Goal: Task Accomplishment & Management: Use online tool/utility

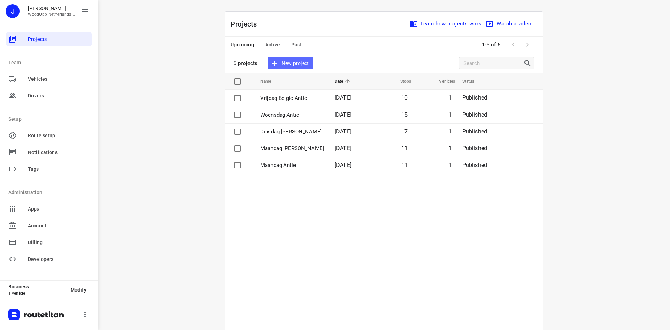
click at [281, 64] on span "New project" at bounding box center [290, 63] width 37 height 9
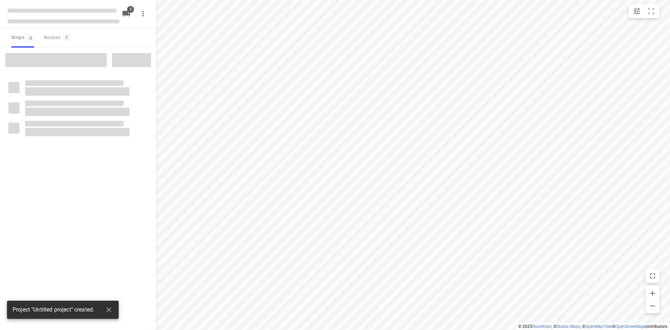
type input "distance"
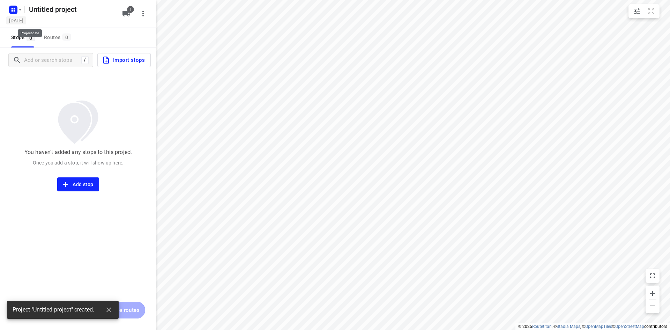
click at [26, 21] on h5 "[DATE]" at bounding box center [16, 20] width 20 height 8
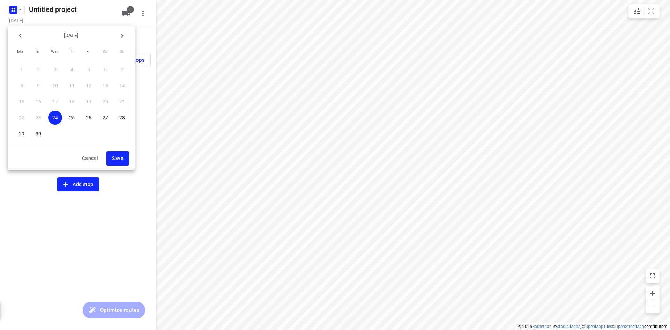
click at [100, 15] on div at bounding box center [335, 165] width 670 height 330
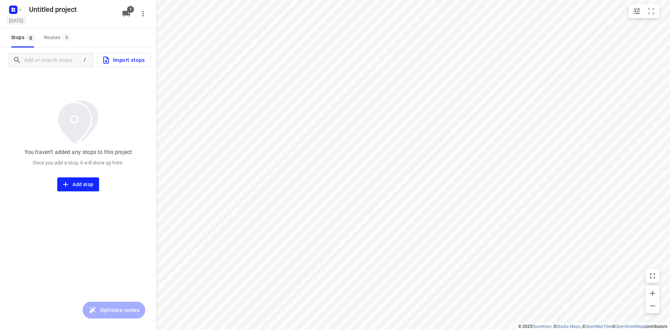
click at [26, 17] on h5 "[DATE]" at bounding box center [16, 20] width 20 height 8
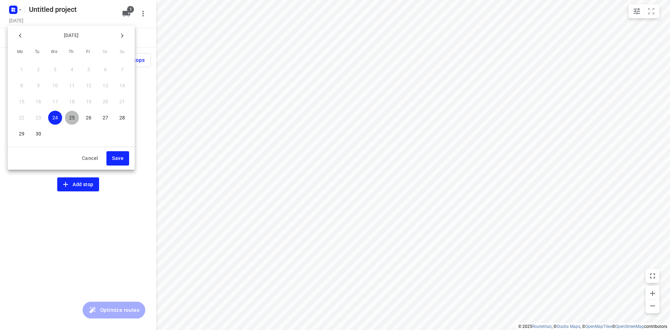
click at [72, 115] on p "25" at bounding box center [72, 117] width 6 height 7
click at [112, 156] on button "Save" at bounding box center [117, 158] width 23 height 14
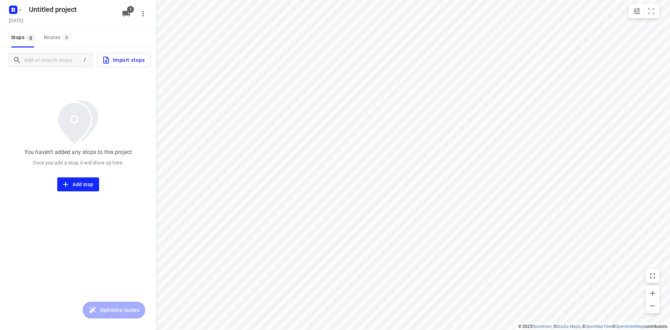
click at [78, 0] on div "Untitled project [DATE] 1" at bounding box center [78, 14] width 156 height 28
click at [76, 10] on h5 "Untitled project" at bounding box center [71, 9] width 90 height 11
drag, startPoint x: 65, startPoint y: 9, endPoint x: 13, endPoint y: 14, distance: 52.5
click at [12, 14] on div "Untitled project ​" at bounding box center [62, 8] width 112 height 13
type input "Donderdag Antie"
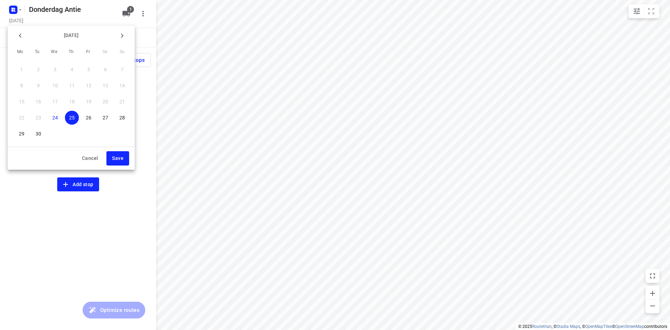
drag, startPoint x: 118, startPoint y: 155, endPoint x: 120, endPoint y: 159, distance: 4.1
click at [119, 157] on span "Save" at bounding box center [118, 158] width 12 height 9
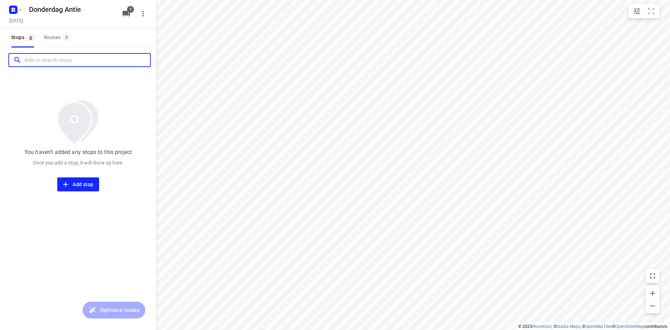
click at [67, 55] on input "Add or search stops" at bounding box center [87, 60] width 126 height 11
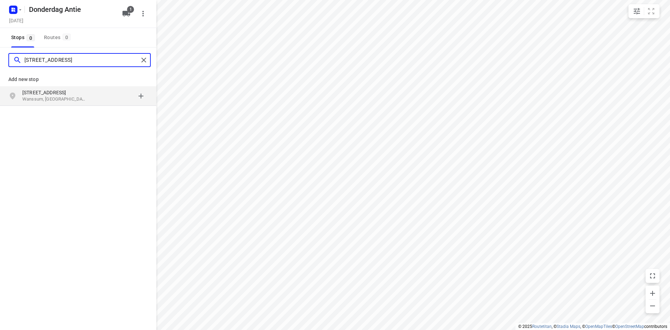
type input "[STREET_ADDRESS]"
click at [65, 98] on p "Wanssum, [GEOGRAPHIC_DATA]" at bounding box center [54, 99] width 64 height 7
type input "javallan 65 [GEOGRAPHIC_DATA]"
click at [42, 95] on p "[STREET_ADDRESS]" at bounding box center [54, 92] width 64 height 7
type input "[PERSON_NAME][STREET_ADDRESS]"
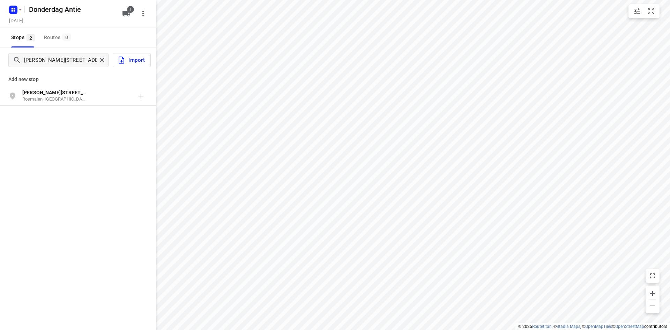
click at [38, 92] on b "[PERSON_NAME][STREET_ADDRESS]" at bounding box center [64, 93] width 84 height 6
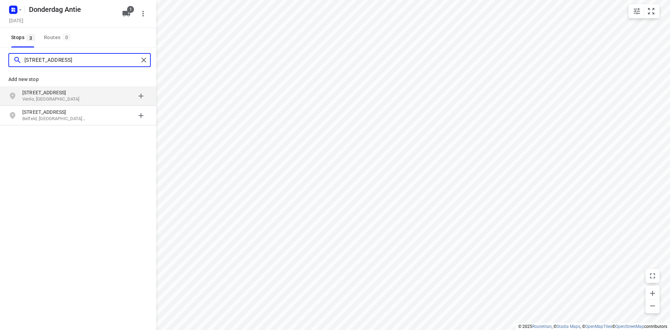
type input "[STREET_ADDRESS]"
click at [48, 101] on p "Venlo, [GEOGRAPHIC_DATA]" at bounding box center [54, 99] width 64 height 7
type input "industriepark 8 wijchen"
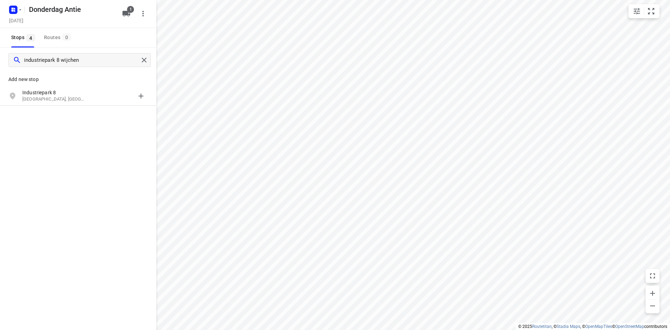
click at [48, 99] on p "[GEOGRAPHIC_DATA], [GEOGRAPHIC_DATA]" at bounding box center [54, 99] width 64 height 7
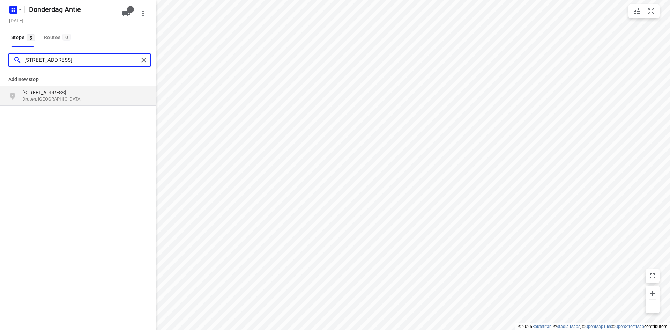
type input "[STREET_ADDRESS]"
click at [48, 97] on p "Druten, [GEOGRAPHIC_DATA]" at bounding box center [54, 99] width 64 height 7
type input "[STREET_ADDRESS]"
click at [50, 95] on p "[STREET_ADDRESS]" at bounding box center [54, 92] width 64 height 7
type input "[STREET_ADDRESS]"
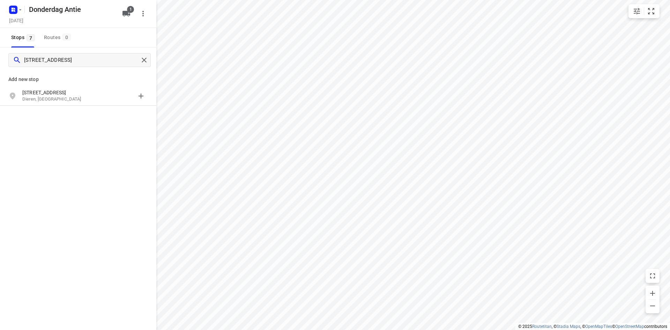
click at [50, 95] on p "[STREET_ADDRESS]" at bounding box center [54, 92] width 64 height 7
type input "[STREET_ADDRESS] doetinchem"
click at [50, 95] on p "[STREET_ADDRESS]" at bounding box center [54, 92] width 64 height 7
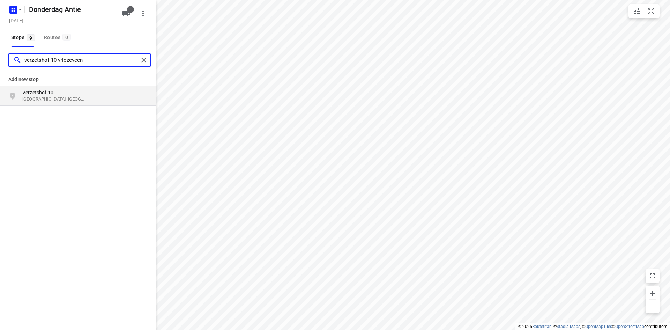
type input "verzetshof 10 vriezeveen"
click at [91, 101] on div "[STREET_ADDRESS]" at bounding box center [57, 96] width 71 height 14
type input "[STREET_ADDRESS]"
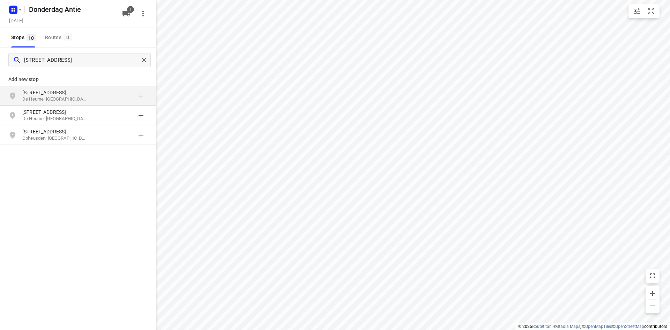
click at [30, 95] on p "[STREET_ADDRESS]" at bounding box center [54, 92] width 64 height 7
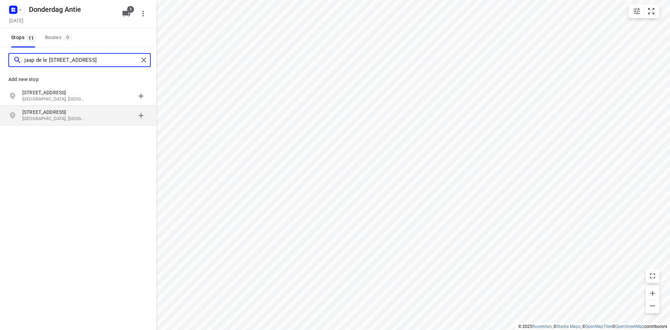
type input "jaap de le [STREET_ADDRESS]"
click at [54, 117] on p "[GEOGRAPHIC_DATA], [GEOGRAPHIC_DATA]" at bounding box center [54, 118] width 64 height 7
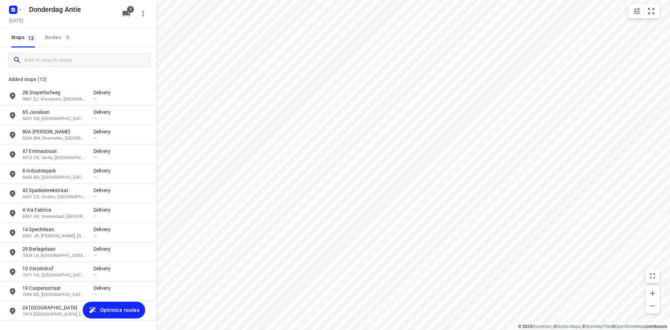
click at [80, 33] on div "Stops 12 Routes 0" at bounding box center [78, 38] width 156 height 20
click at [115, 321] on div "Added stops (12) 2B [STREET_ADDRESS] Delivery — [GEOGRAPHIC_DATA][STREET_ADDRES…" at bounding box center [78, 194] width 156 height 255
drag, startPoint x: 115, startPoint y: 308, endPoint x: 102, endPoint y: 51, distance: 257.7
click at [102, 51] on div "Donderdag Antie [DATE] 1 Stops 12 Routes 0 / [GEOGRAPHIC_DATA] Added stops (12)…" at bounding box center [78, 165] width 156 height 330
click at [105, 32] on div "Stops 12 Routes 0" at bounding box center [78, 38] width 156 height 20
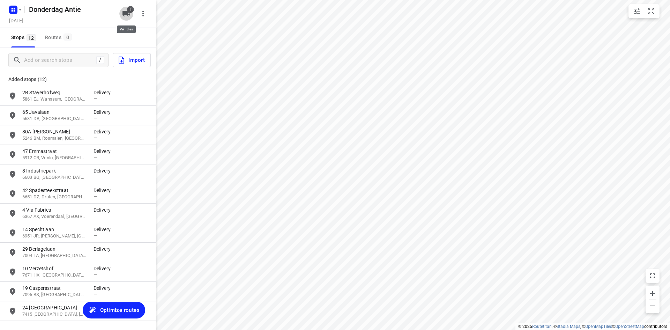
click at [122, 14] on icon "button" at bounding box center [126, 14] width 8 height 6
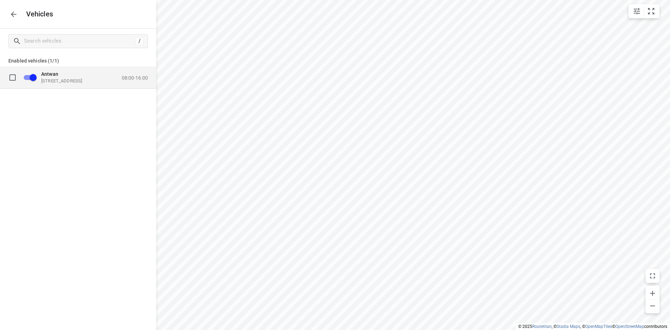
click at [115, 77] on div "Antwan [STREET_ADDRESS] 08:00-16:00" at bounding box center [92, 77] width 111 height 13
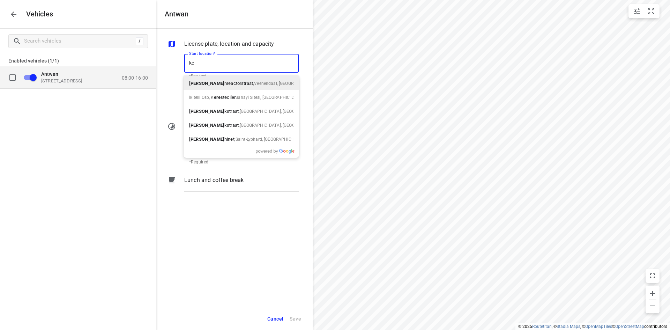
type input "k"
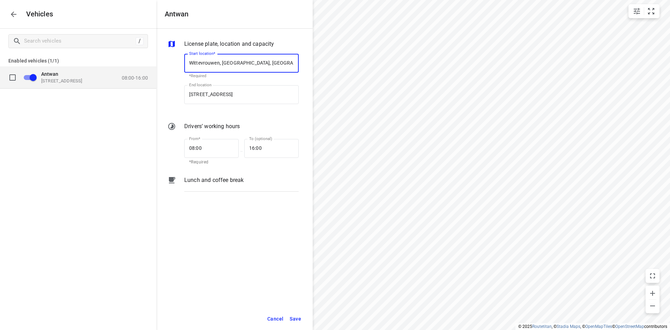
type input "[STREET_ADDRESS]"
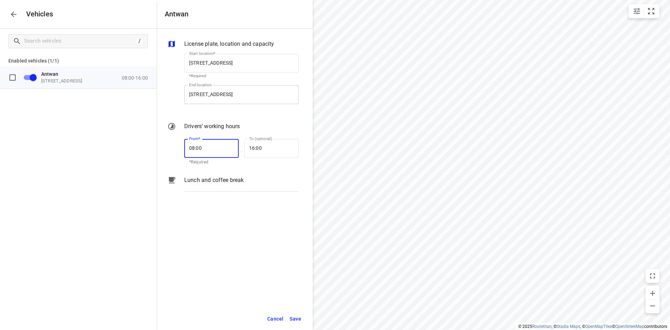
click at [214, 99] on input "[STREET_ADDRESS]" at bounding box center [241, 94] width 114 height 19
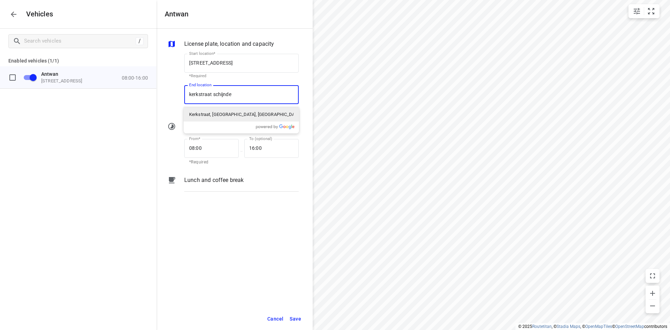
type input "kerkstraat schijndel"
type input "[STREET_ADDRESS]"
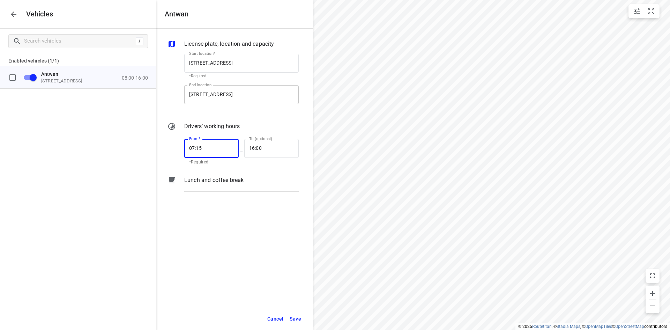
type input "07:15"
type input "2_:__"
type input "16:30"
click at [295, 318] on span "Save" at bounding box center [295, 318] width 12 height 9
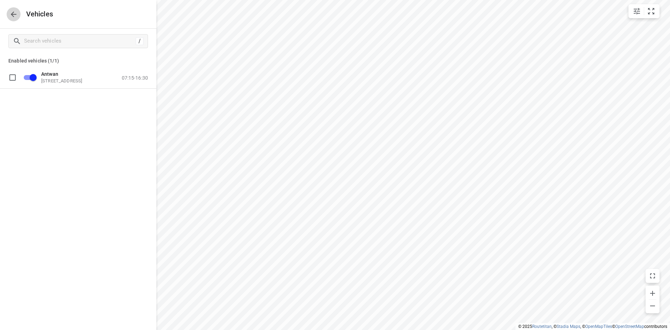
click at [16, 14] on icon "button" at bounding box center [14, 15] width 6 height 6
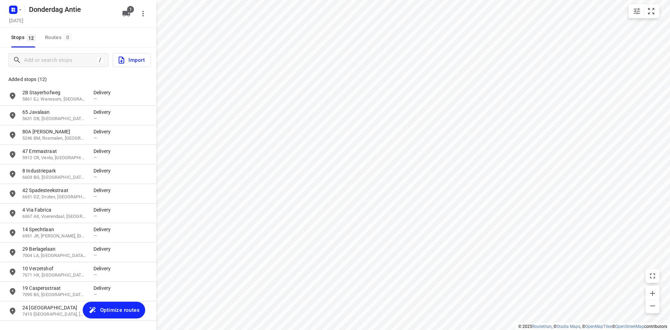
click at [112, 317] on button "Optimize routes" at bounding box center [114, 309] width 62 height 17
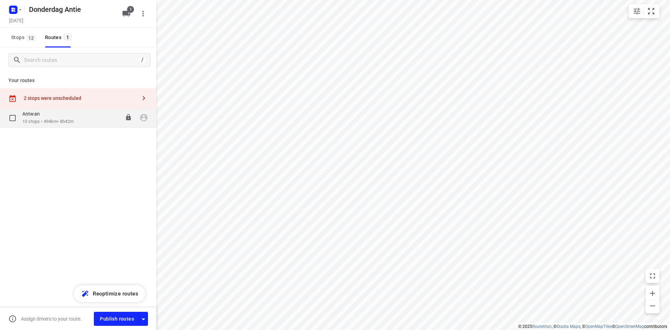
click at [89, 115] on div "[PERSON_NAME] 10 stops • 494km • 8h42m 07:15-15:57" at bounding box center [89, 118] width 134 height 14
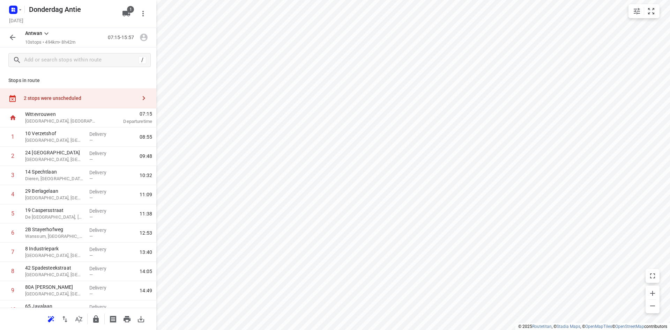
click at [101, 98] on div "2 stops were unscheduled" at bounding box center [80, 98] width 113 height 6
click at [169, 67] on input "grid" at bounding box center [169, 63] width 14 height 14
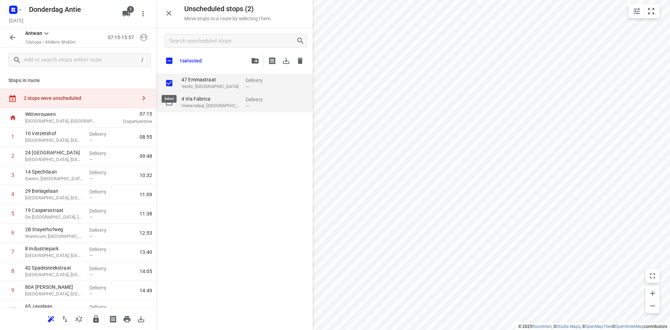
checkbox input "true"
click at [172, 98] on input "grid" at bounding box center [169, 102] width 14 height 14
checkbox input "true"
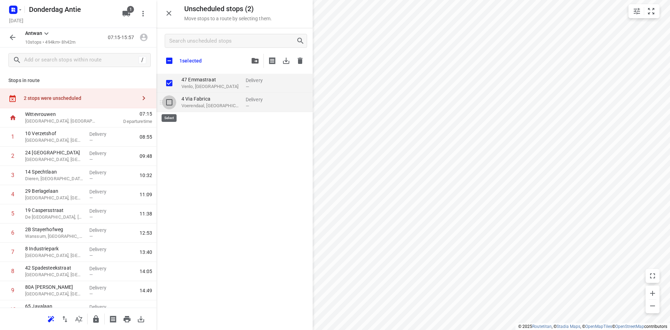
checkbox input "true"
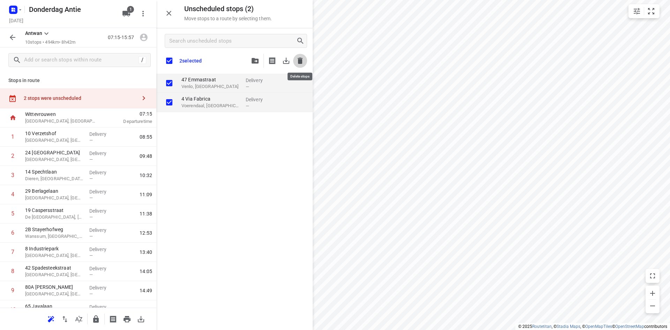
click at [296, 63] on button "button" at bounding box center [300, 61] width 14 height 14
checkbox input "true"
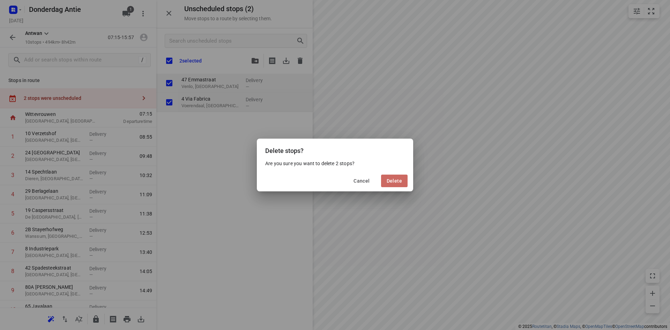
click at [395, 186] on button "Delete" at bounding box center [394, 180] width 27 height 13
checkbox input "true"
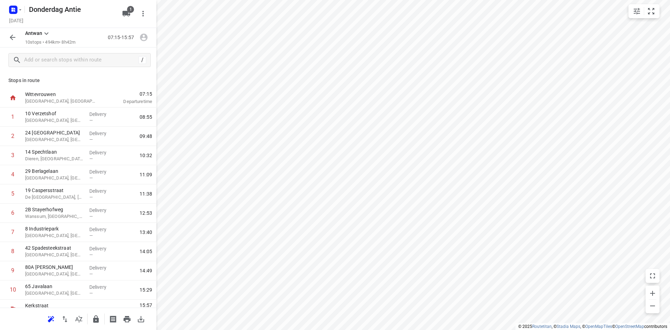
click at [64, 78] on p "Stops in route" at bounding box center [77, 80] width 139 height 7
drag, startPoint x: 24, startPoint y: 42, endPoint x: 78, endPoint y: 40, distance: 53.7
click at [78, 40] on div "[PERSON_NAME] 10 stops • 494km • 8h42m 07:15-15:57" at bounding box center [78, 38] width 156 height 20
click at [75, 40] on p "10 stops • 494km • 8h42m" at bounding box center [50, 42] width 50 height 7
click at [53, 42] on p "10 stops • 494km • 8h42m" at bounding box center [50, 42] width 50 height 7
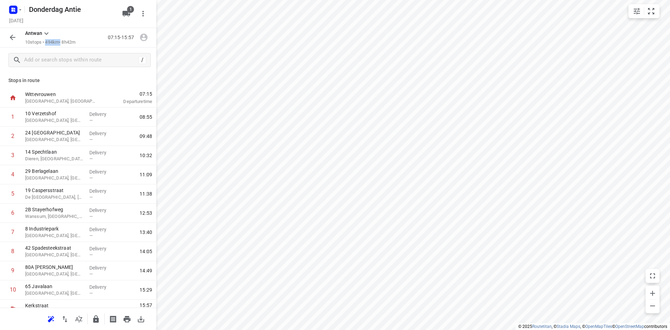
click at [53, 42] on p "10 stops • 494km • 8h42m" at bounding box center [50, 42] width 50 height 7
click at [57, 47] on div "/" at bounding box center [78, 59] width 156 height 25
click at [56, 44] on p "10 stops • 494km • 8h42m" at bounding box center [50, 42] width 50 height 7
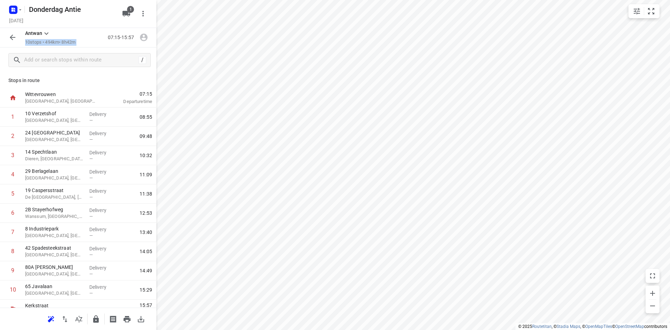
click at [56, 44] on p "10 stops • 494km • 8h42m" at bounding box center [50, 42] width 50 height 7
click at [75, 44] on p "10 stops • 494km • 8h42m" at bounding box center [50, 42] width 50 height 7
click at [78, 26] on div "Donderdag Antie [DATE] 1" at bounding box center [78, 14] width 156 height 28
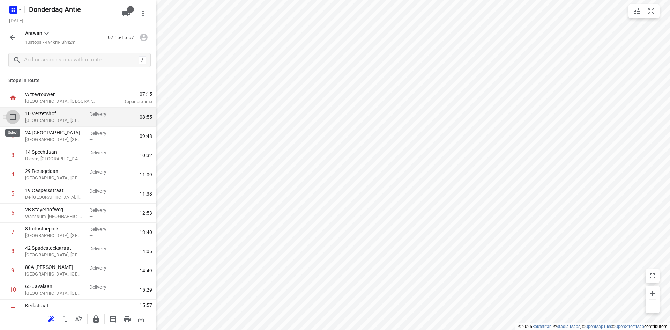
click at [12, 119] on input "checkbox" at bounding box center [13, 117] width 14 height 14
checkbox input "true"
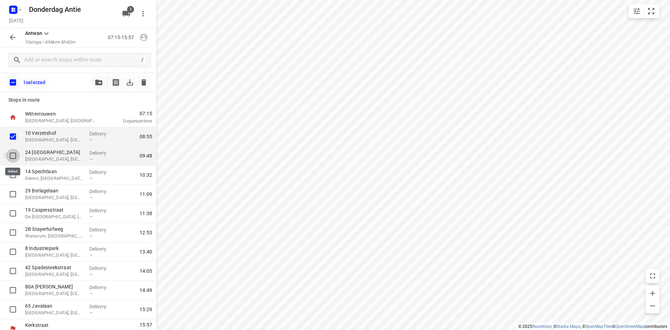
click at [17, 156] on input "checkbox" at bounding box center [13, 156] width 14 height 14
checkbox input "true"
click at [13, 178] on input "checkbox" at bounding box center [13, 175] width 14 height 14
checkbox input "true"
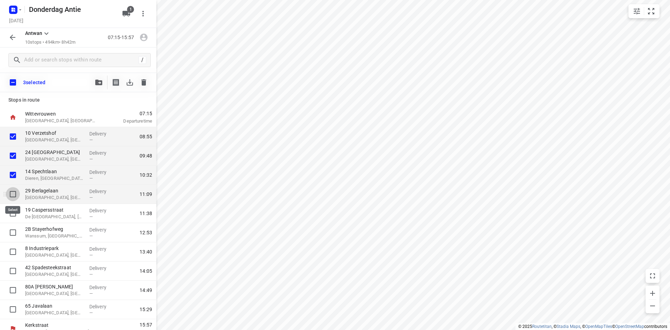
click at [11, 195] on input "checkbox" at bounding box center [13, 194] width 14 height 14
checkbox input "true"
click at [14, 210] on input "checkbox" at bounding box center [13, 213] width 14 height 14
checkbox input "true"
click at [145, 88] on button "button" at bounding box center [144, 82] width 14 height 14
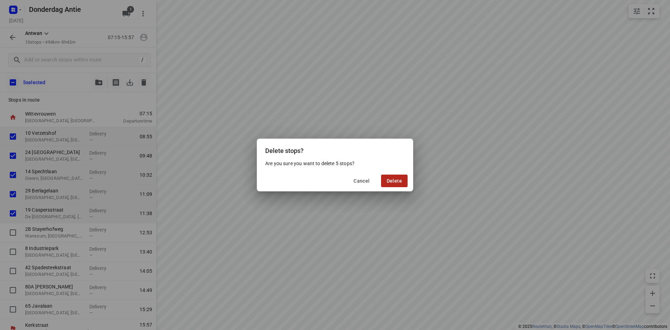
click at [397, 183] on span "Delete" at bounding box center [393, 181] width 15 height 6
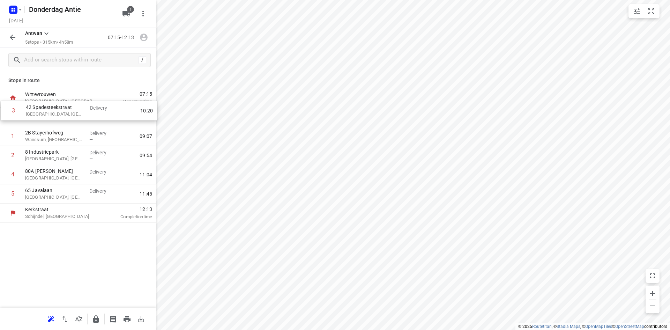
drag, startPoint x: 42, startPoint y: 159, endPoint x: 43, endPoint y: 111, distance: 48.5
click at [43, 111] on div "1 2B [GEOGRAPHIC_DATA], [GEOGRAPHIC_DATA] Delivery — 09:07 2 8 Industriepark [G…" at bounding box center [78, 155] width 156 height 96
drag, startPoint x: 42, startPoint y: 141, endPoint x: 42, endPoint y: 155, distance: 14.3
click at [42, 155] on div "1 [GEOGRAPHIC_DATA] Delivery — 08:33 2 2B [GEOGRAPHIC_DATA], [GEOGRAPHIC_DATA] …" at bounding box center [78, 155] width 156 height 96
drag, startPoint x: 39, startPoint y: 173, endPoint x: 43, endPoint y: 156, distance: 17.6
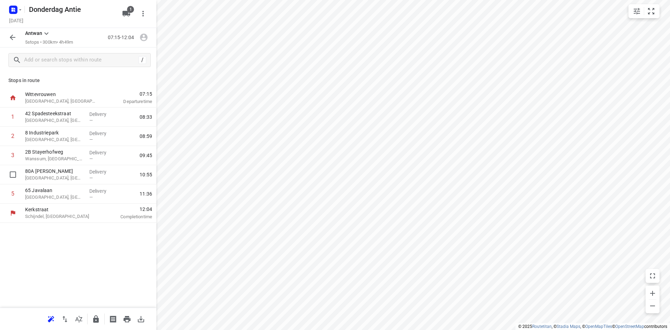
click at [43, 156] on div "1 [GEOGRAPHIC_DATA] Delivery — 08:33 2 8 Industriepark [GEOGRAPHIC_DATA], [GEOG…" at bounding box center [78, 155] width 156 height 96
click at [77, 81] on p "Stops in route" at bounding box center [77, 80] width 139 height 7
click at [67, 121] on p "[GEOGRAPHIC_DATA], [GEOGRAPHIC_DATA]" at bounding box center [54, 120] width 59 height 7
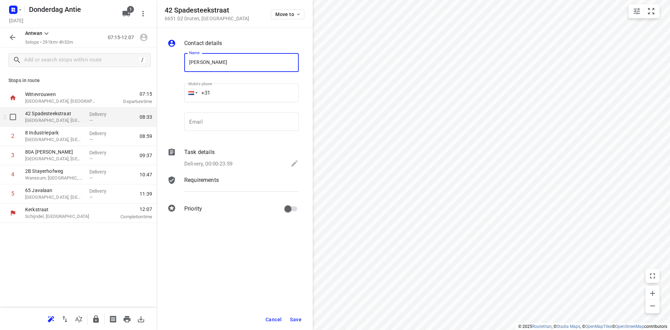
type input "[PERSON_NAME]"
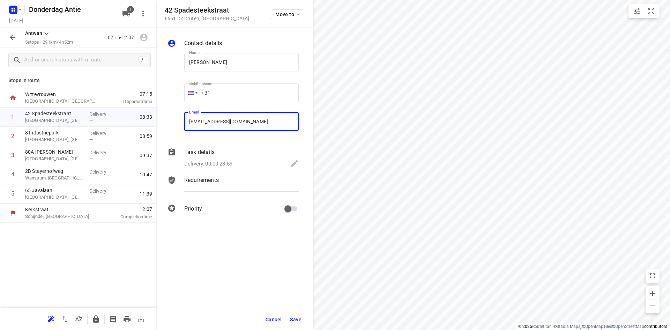
type input "[EMAIL_ADDRESS][DOMAIN_NAME]"
click at [299, 318] on span "Save" at bounding box center [296, 319] width 12 height 6
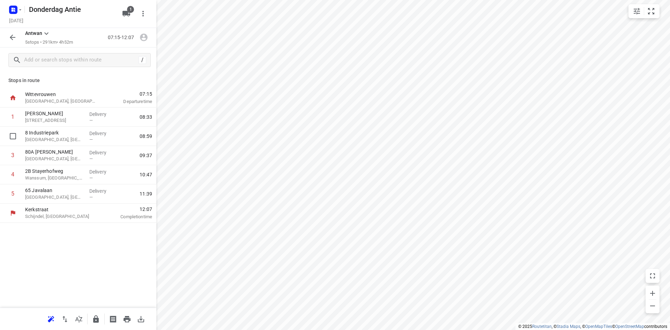
drag, startPoint x: 52, startPoint y: 131, endPoint x: 50, endPoint y: 138, distance: 7.4
click at [50, 137] on div "1 [PERSON_NAME] 42 Spadesteekstraat, [GEOGRAPHIC_DATA] — 08:[GEOGRAPHIC_DATA], …" at bounding box center [78, 155] width 156 height 96
click at [50, 138] on p "[GEOGRAPHIC_DATA], [GEOGRAPHIC_DATA]" at bounding box center [54, 139] width 59 height 7
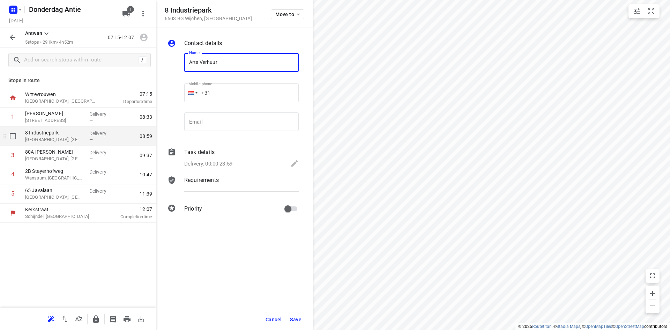
type input "Arts Verhuur"
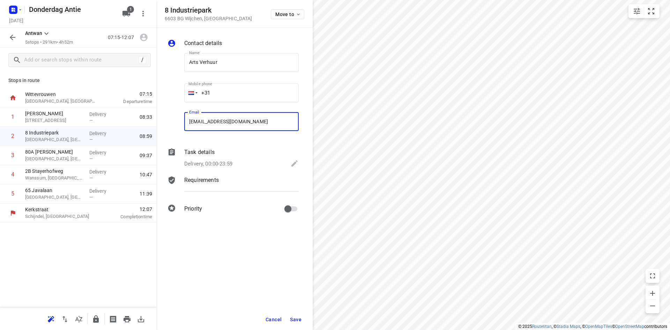
type input "[EMAIL_ADDRESS][DOMAIN_NAME]"
click at [302, 321] on button "Save" at bounding box center [295, 319] width 17 height 13
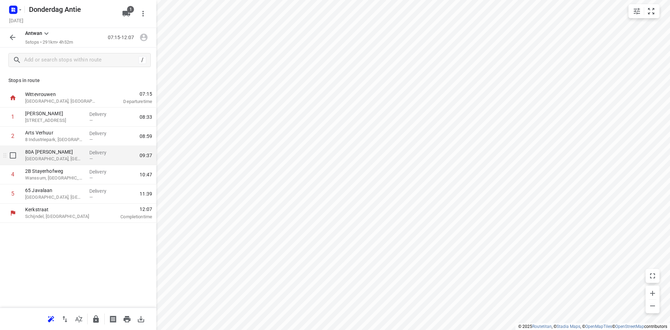
click at [48, 160] on p "[GEOGRAPHIC_DATA], [GEOGRAPHIC_DATA]" at bounding box center [54, 158] width 59 height 7
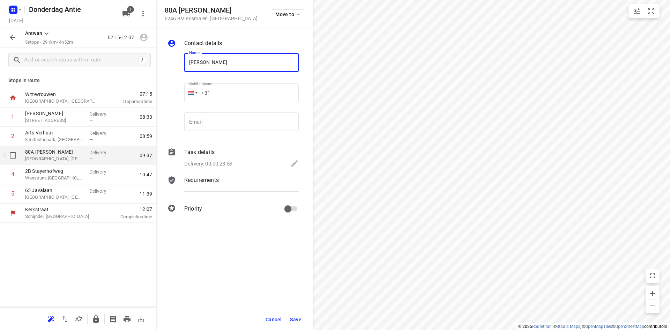
type input "[PERSON_NAME]"
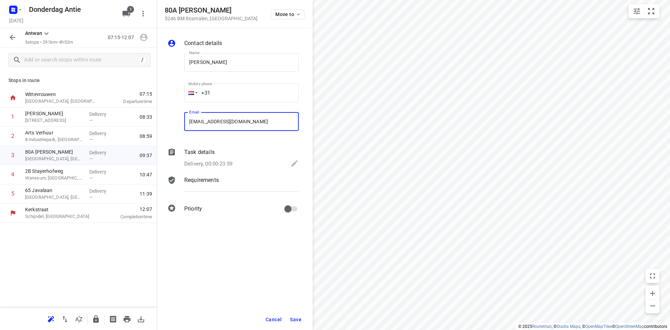
type input "[EMAIL_ADDRESS][DOMAIN_NAME]"
click at [295, 324] on button "Save" at bounding box center [295, 319] width 17 height 13
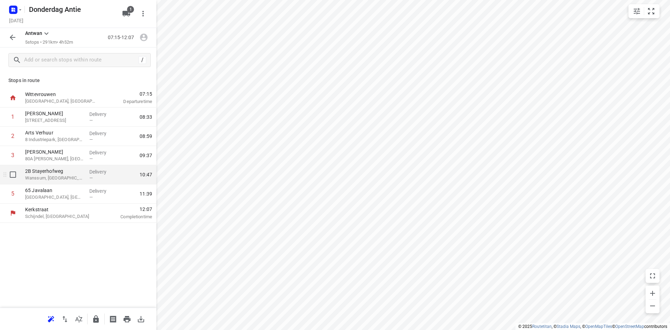
click at [79, 175] on p "Wanssum, [GEOGRAPHIC_DATA]" at bounding box center [54, 177] width 59 height 7
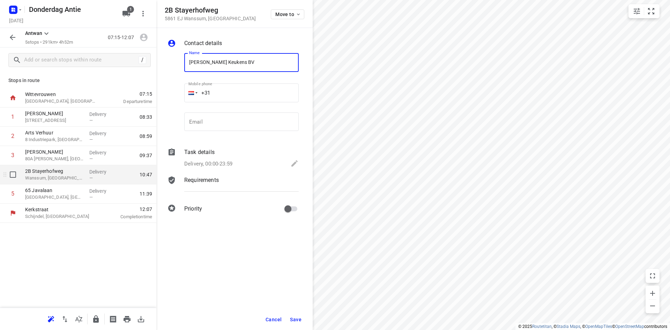
type input "[PERSON_NAME] Keukens BV"
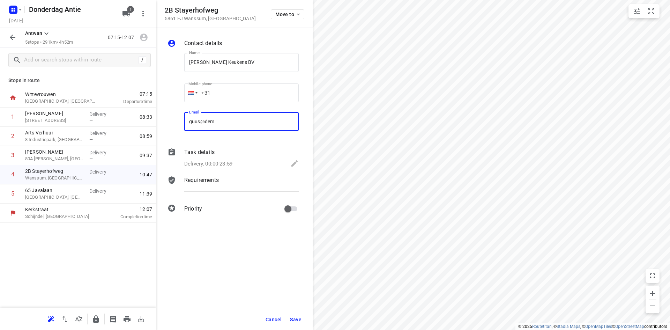
type input "[EMAIL_ADDRESS][DOMAIN_NAME]"
click at [297, 325] on button "Save" at bounding box center [295, 319] width 17 height 13
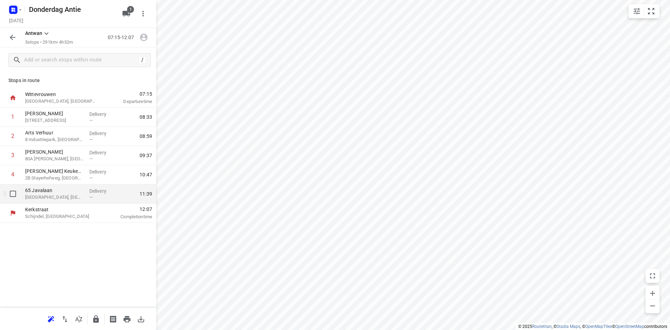
click at [69, 196] on p "[GEOGRAPHIC_DATA], [GEOGRAPHIC_DATA]" at bounding box center [54, 197] width 59 height 7
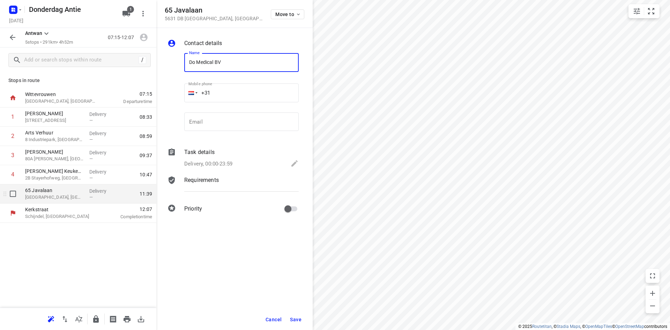
type input "Do Medical BV"
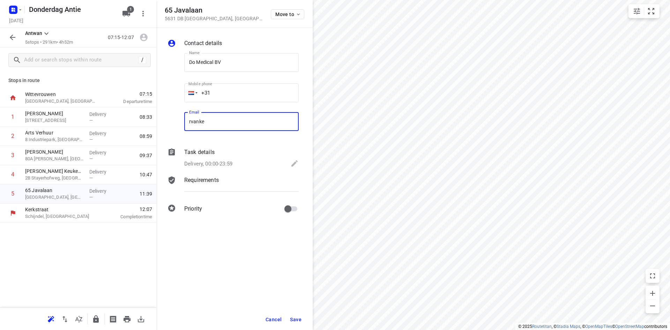
type input "[EMAIL_ADDRESS][DOMAIN_NAME]"
click at [299, 322] on button "Save" at bounding box center [295, 319] width 17 height 13
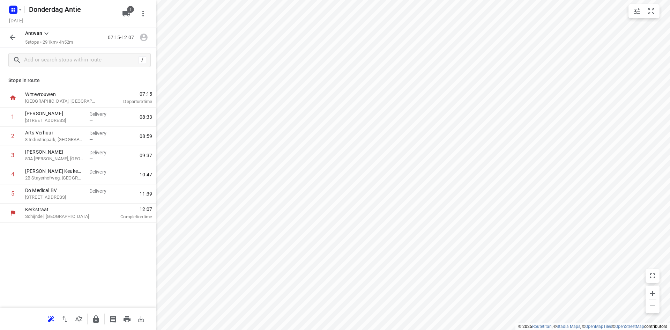
click at [19, 40] on div at bounding box center [13, 37] width 14 height 14
click at [14, 46] on div "[PERSON_NAME] 5 stops • 291km • 4h52m 07:15-12:07" at bounding box center [78, 38] width 156 height 20
click at [12, 37] on icon "button" at bounding box center [13, 38] width 6 height 6
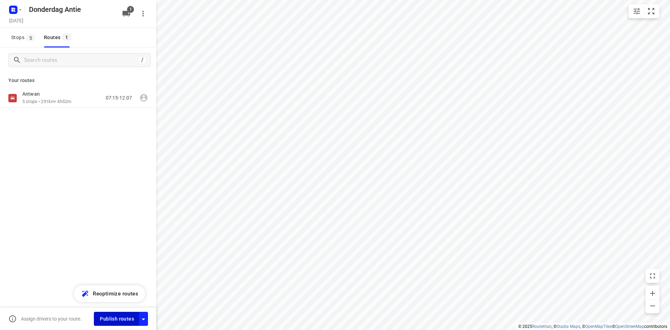
click at [115, 317] on span "Publish routes" at bounding box center [117, 318] width 34 height 9
click at [42, 157] on div "/ Your routes [PERSON_NAME] 5 stops • 291km • 4h52m 07:15-12:07" at bounding box center [78, 198] width 156 height 302
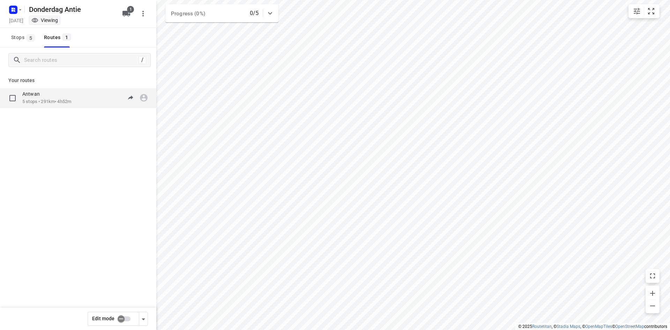
click at [58, 104] on p "5 stops • 291km • 4h52m" at bounding box center [46, 101] width 49 height 7
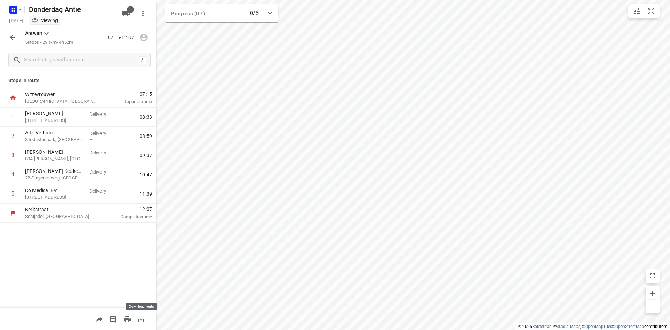
click at [143, 320] on icon "button" at bounding box center [141, 319] width 8 height 8
click at [13, 40] on icon "button" at bounding box center [13, 38] width 6 height 6
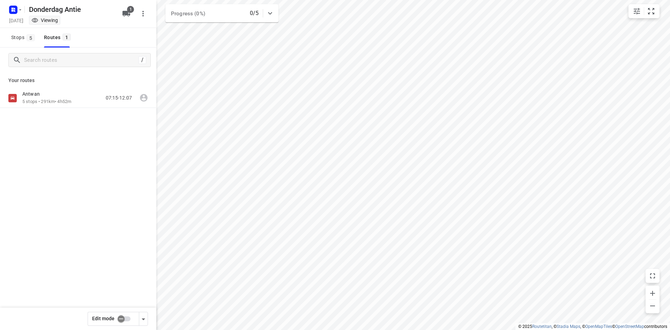
click at [23, 9] on div "Donderdag Antie" at bounding box center [62, 8] width 112 height 13
click at [17, 9] on button "button" at bounding box center [15, 9] width 14 height 11
click at [30, 23] on p "Back to projects" at bounding box center [42, 25] width 39 height 8
